Goal: Transaction & Acquisition: Download file/media

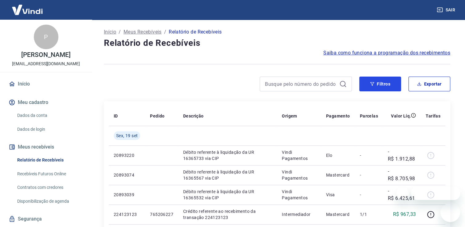
click at [375, 81] on button "Filtros" at bounding box center [380, 84] width 42 height 15
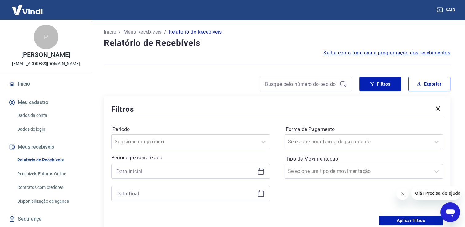
click at [262, 173] on icon at bounding box center [260, 171] width 7 height 7
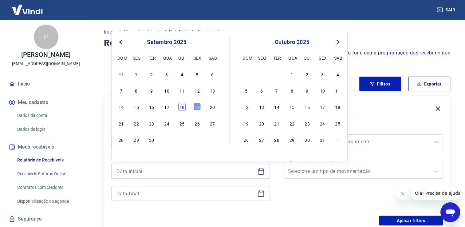
drag, startPoint x: 179, startPoint y: 108, endPoint x: 243, endPoint y: 198, distance: 110.7
click at [179, 107] on div "18" at bounding box center [181, 106] width 7 height 7
type input "[DATE]"
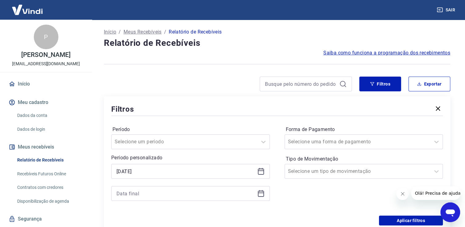
click at [262, 195] on icon at bounding box center [260, 193] width 7 height 7
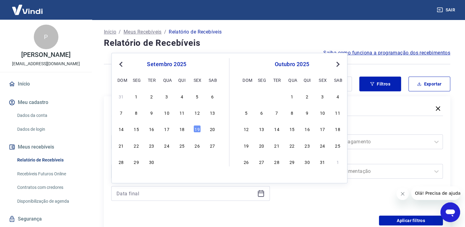
click at [176, 124] on div "14 15 16 17 18 19 20" at bounding box center [166, 128] width 100 height 9
click at [182, 130] on div "18" at bounding box center [181, 128] width 7 height 7
type input "[DATE]"
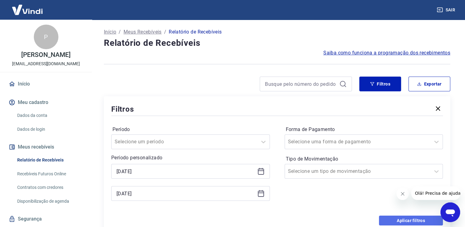
click at [404, 221] on button "Aplicar filtros" at bounding box center [411, 220] width 64 height 10
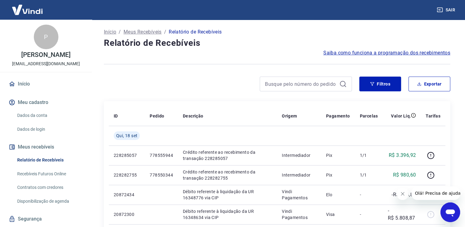
click at [404, 221] on p "-R$ 5.808,87" at bounding box center [402, 214] width 28 height 15
click at [419, 89] on button "Exportar" at bounding box center [429, 84] width 42 height 15
type input "[DATE]"
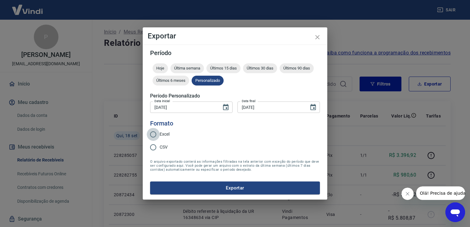
click at [157, 136] on input "Excel" at bounding box center [153, 134] width 13 height 13
radio input "true"
click at [212, 187] on button "Exportar" at bounding box center [235, 187] width 170 height 13
